Goal: Information Seeking & Learning: Learn about a topic

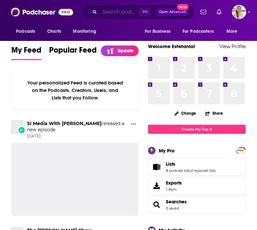
click at [108, 13] on input "Search podcasts, credits, & more..." at bounding box center [119, 12] width 39 height 10
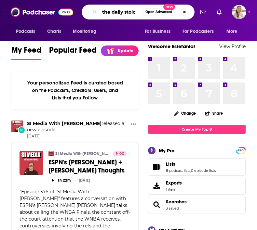
type input "the daily stoic"
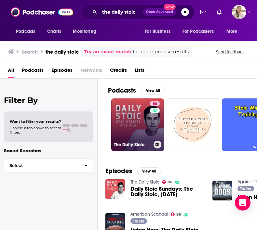
click at [135, 117] on link "86 The Daily Stoic" at bounding box center [137, 125] width 53 height 53
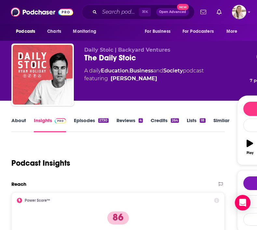
click at [19, 120] on link "About" at bounding box center [18, 124] width 15 height 15
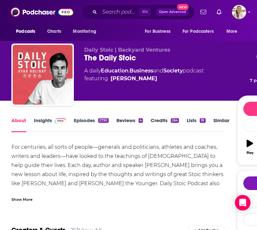
click at [22, 200] on div "Show More" at bounding box center [21, 199] width 21 height 6
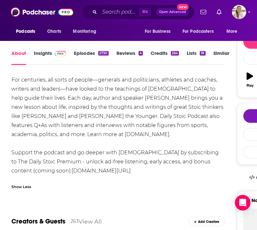
scroll to position [68, 0]
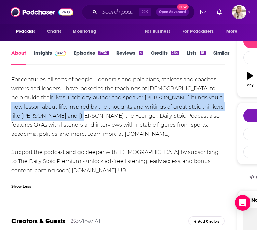
drag, startPoint x: 26, startPoint y: 96, endPoint x: 75, endPoint y: 120, distance: 54.1
click at [75, 120] on div "For centuries, all sorts of people—generals and politicians, athletes and coach…" at bounding box center [117, 125] width 213 height 100
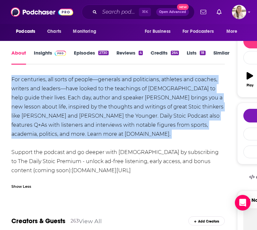
drag, startPoint x: 13, startPoint y: 77, endPoint x: 130, endPoint y: 140, distance: 132.1
click at [130, 140] on div "For centuries, all sorts of people—generals and politicians, athletes and coach…" at bounding box center [117, 125] width 213 height 100
copy div "For centuries, all sorts of people—generals and politicians, athletes and coach…"
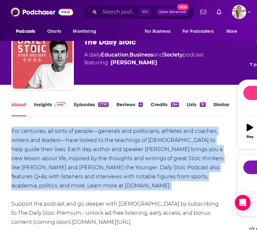
scroll to position [0, 0]
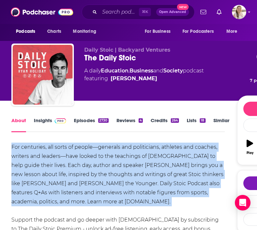
click at [45, 123] on link "Insights" at bounding box center [50, 124] width 32 height 15
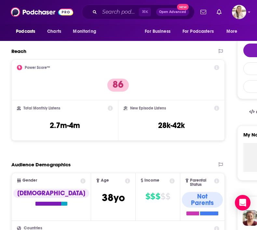
scroll to position [133, 0]
